Goal: Information Seeking & Learning: Learn about a topic

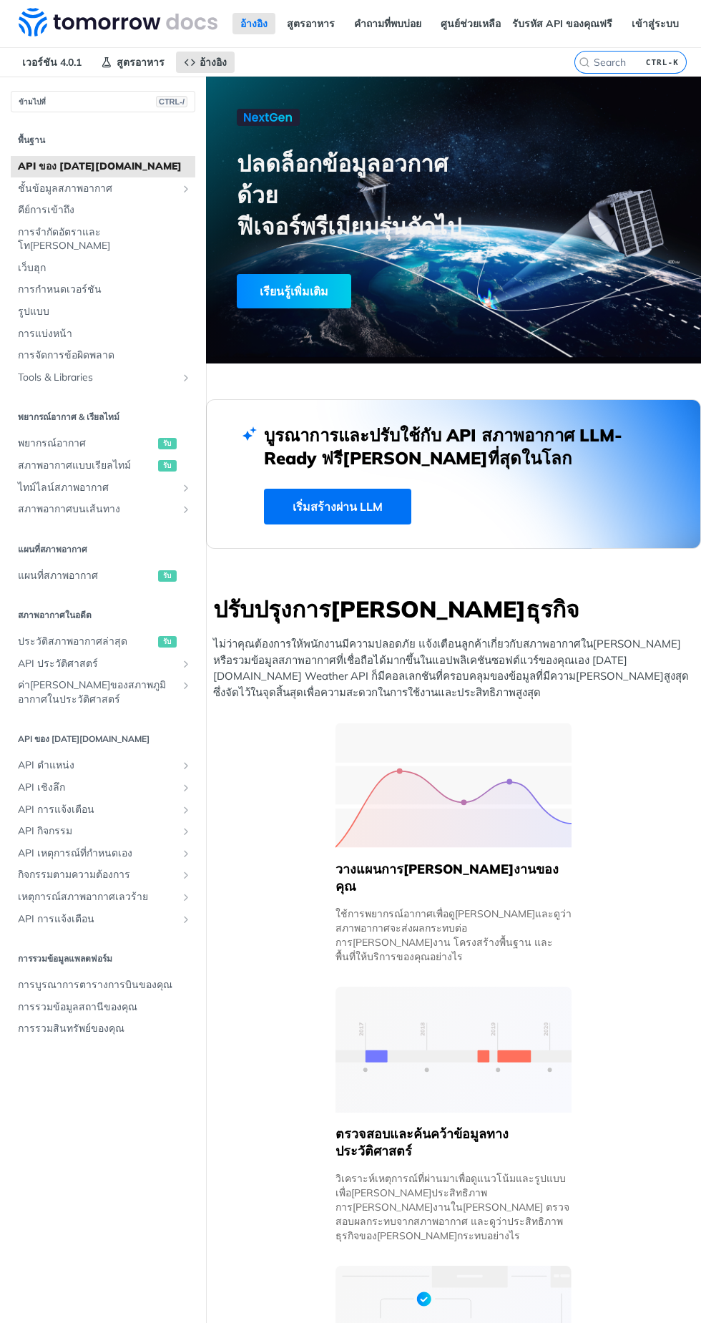
click at [309, 506] on font "เริ่มสร้างผ่าน LLM" at bounding box center [338, 506] width 90 height 14
click at [85, 433] on link "พยากรณ์อากาศ รับ" at bounding box center [103, 443] width 185 height 21
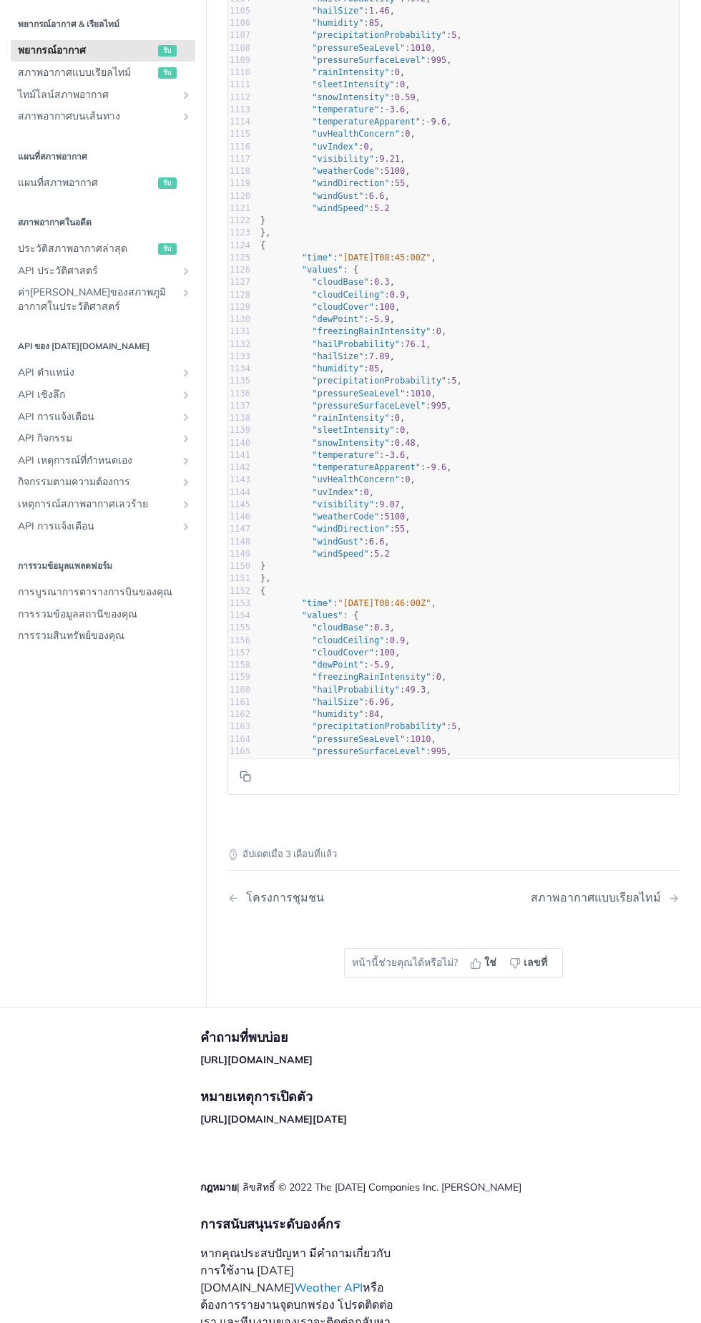
scroll to position [2351, 0]
click at [317, 1294] on font "Weather API" at bounding box center [328, 1287] width 69 height 14
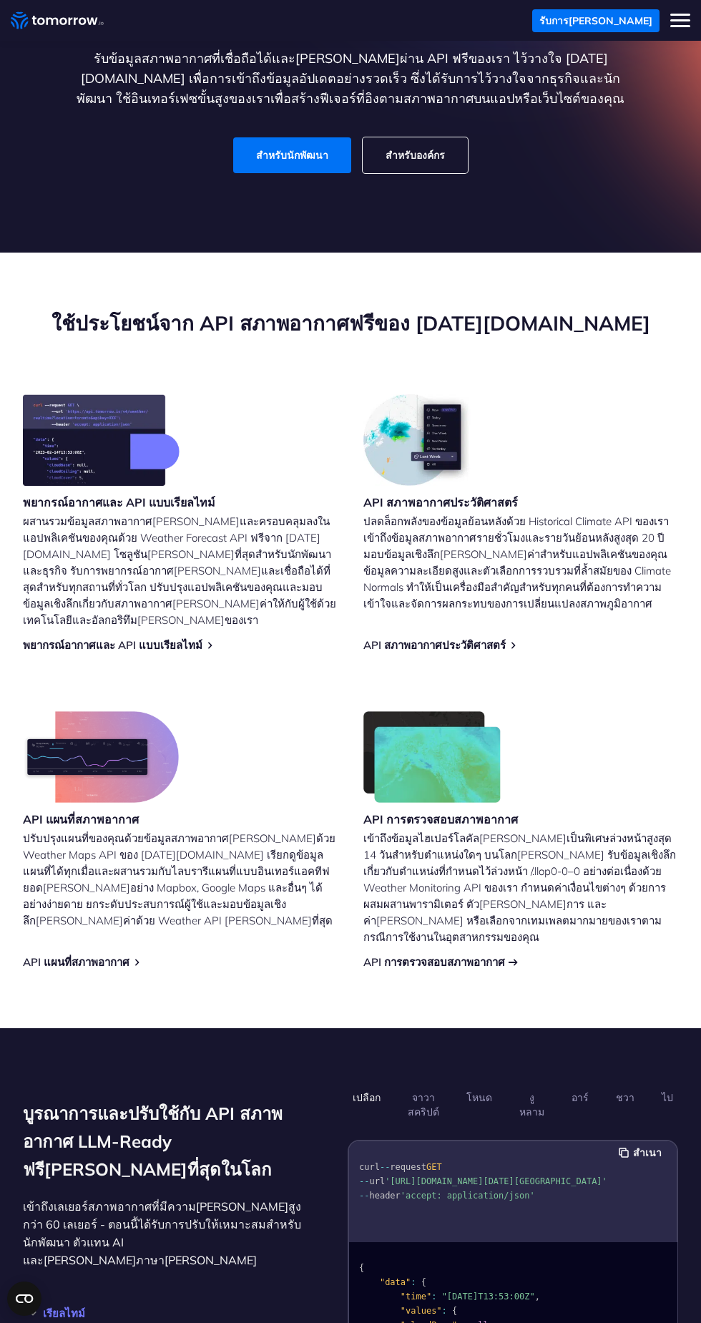
click at [396, 955] on font "API การตรวจสอบสภาพอากาศ" at bounding box center [434, 962] width 142 height 14
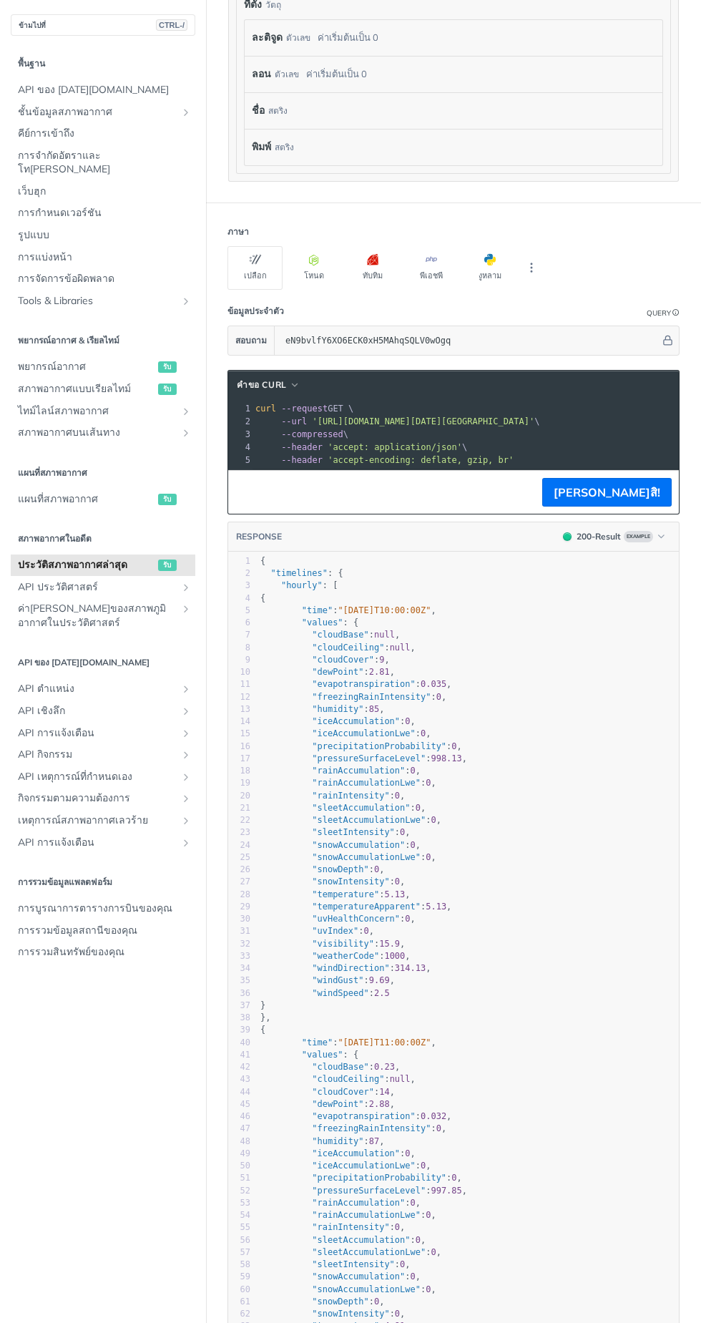
scroll to position [1270, 0]
